Goal: Find specific page/section: Find specific page/section

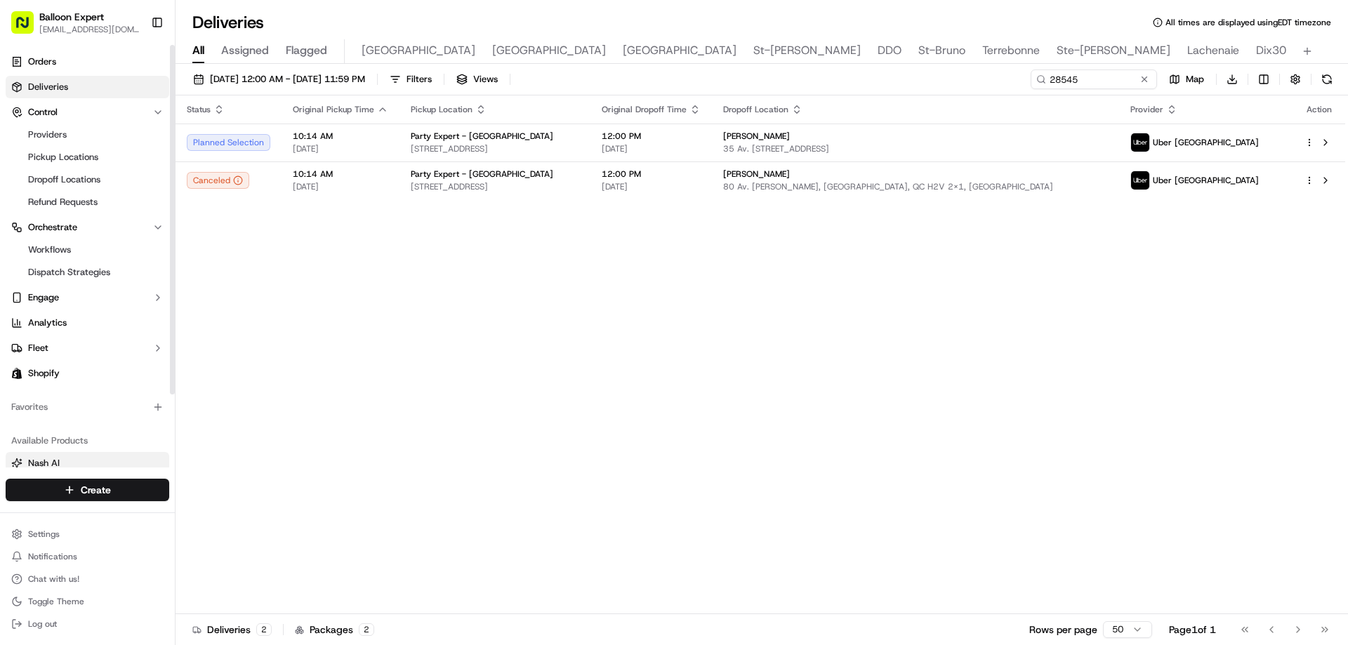
scroll to position [88, 0]
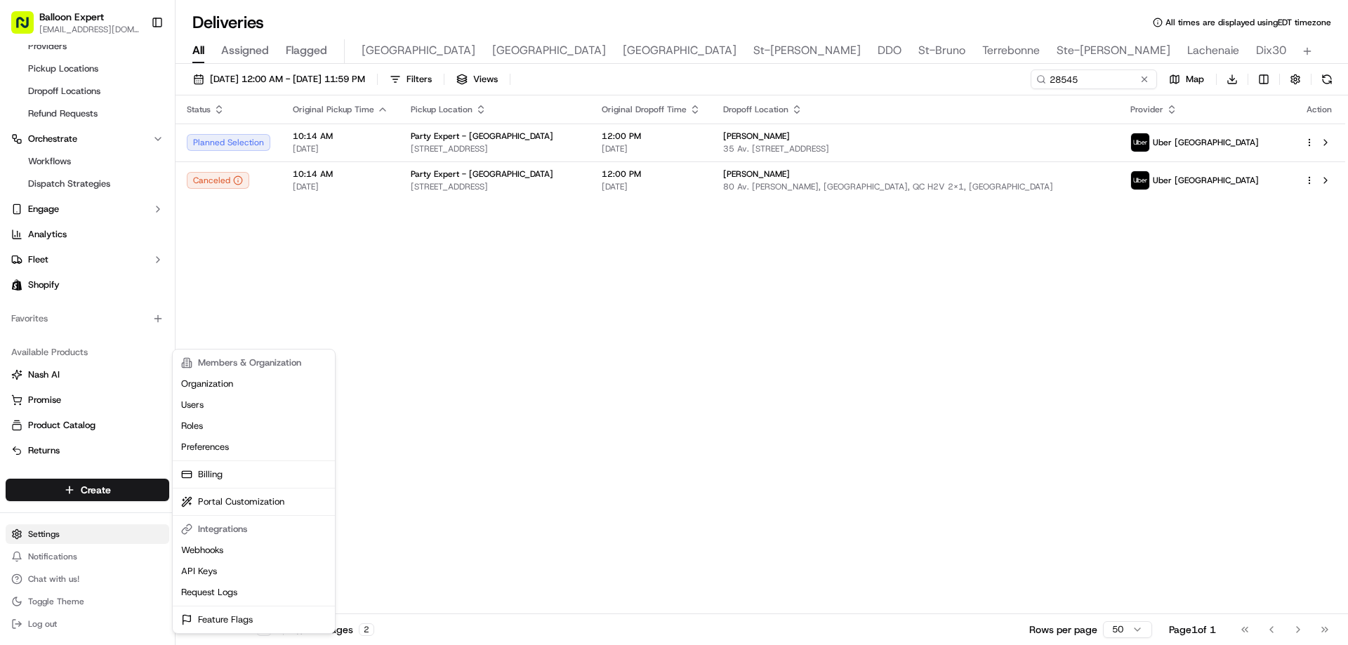
click at [55, 529] on html "Balloon Expert [EMAIL_ADDRESS][DOMAIN_NAME] Toggle Sidebar Orders Deliveries Co…" at bounding box center [674, 322] width 1348 height 645
click at [207, 383] on link "Organization" at bounding box center [254, 384] width 157 height 21
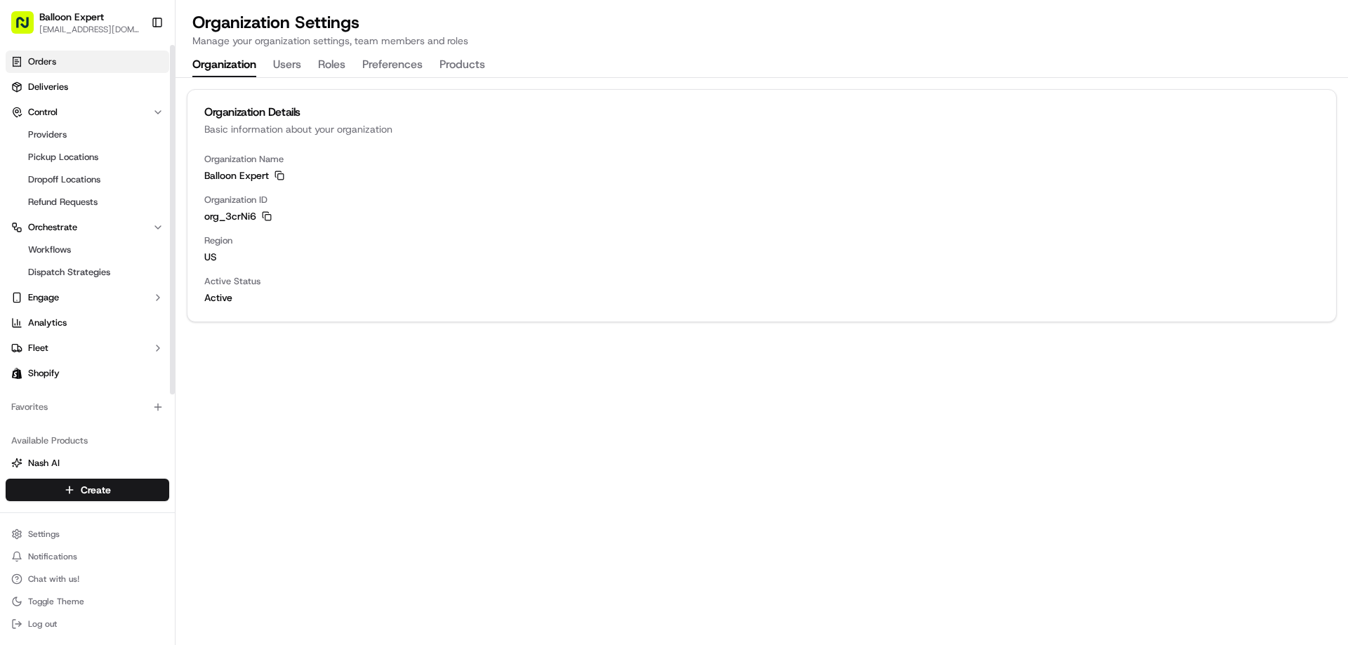
click at [36, 55] on span "Orders" at bounding box center [42, 61] width 28 height 13
